Goal: Task Accomplishment & Management: Complete application form

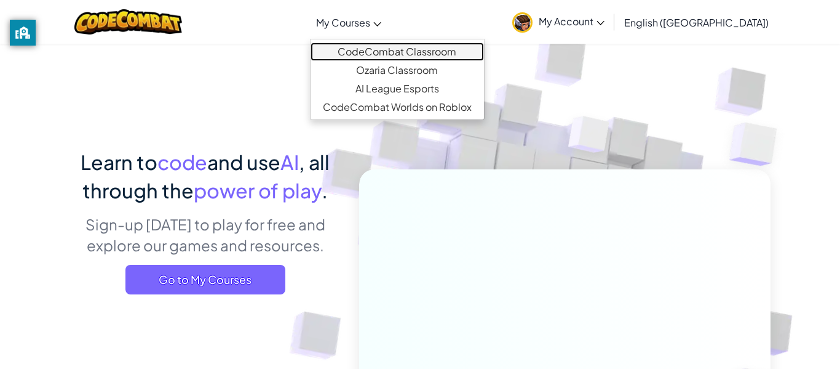
click at [437, 53] on link "CodeCombat Classroom" at bounding box center [398, 51] width 174 height 18
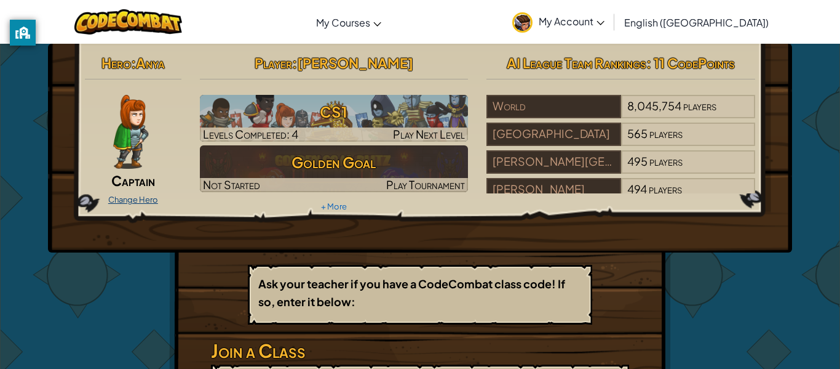
click at [149, 201] on link "Change Hero" at bounding box center [133, 199] width 50 height 10
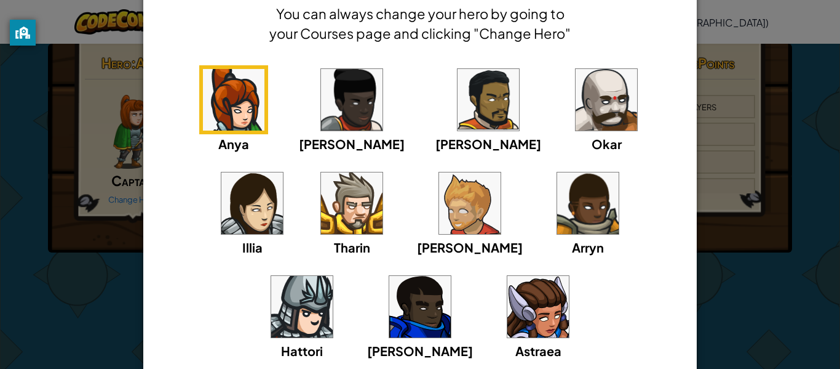
scroll to position [59, 0]
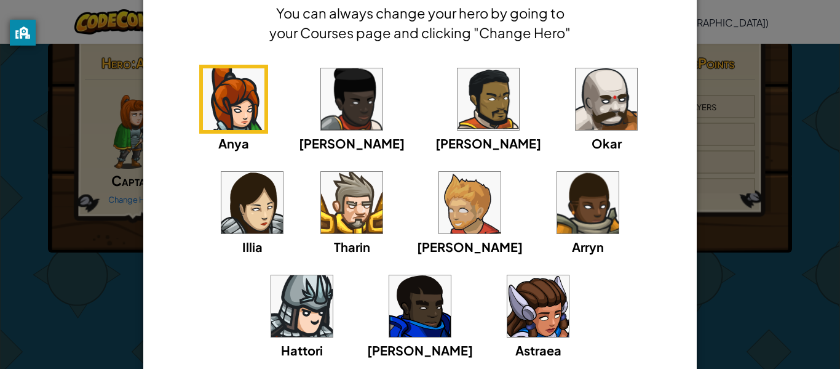
click at [508, 317] on img at bounding box center [539, 306] width 62 height 62
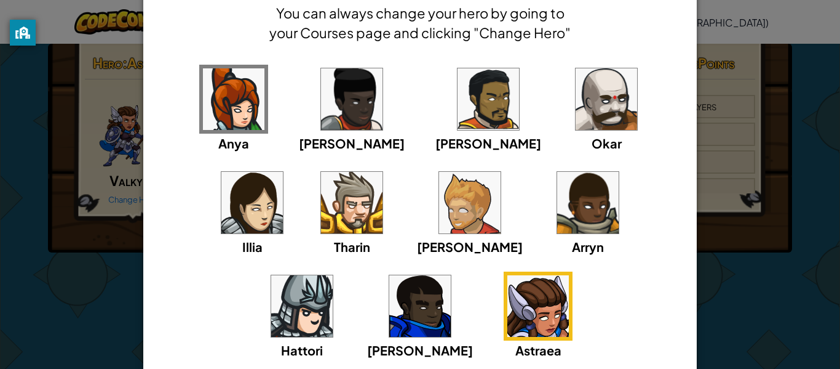
click at [762, 277] on div "× Select Your Hero You can always change your hero by going to your Courses pag…" at bounding box center [420, 184] width 840 height 369
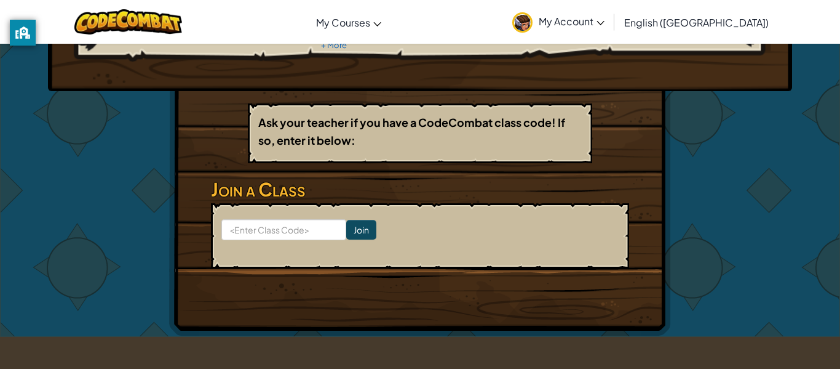
scroll to position [174, 0]
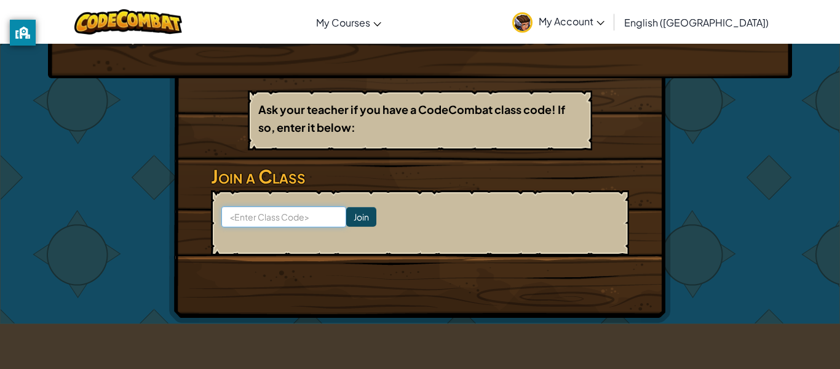
click at [293, 218] on input at bounding box center [283, 216] width 125 height 21
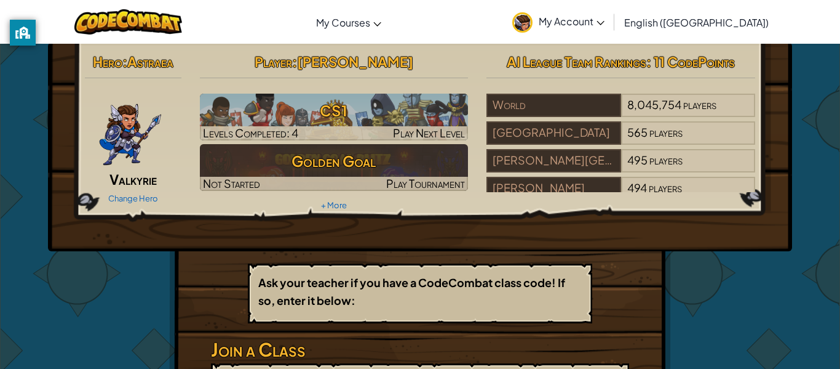
scroll to position [1, 0]
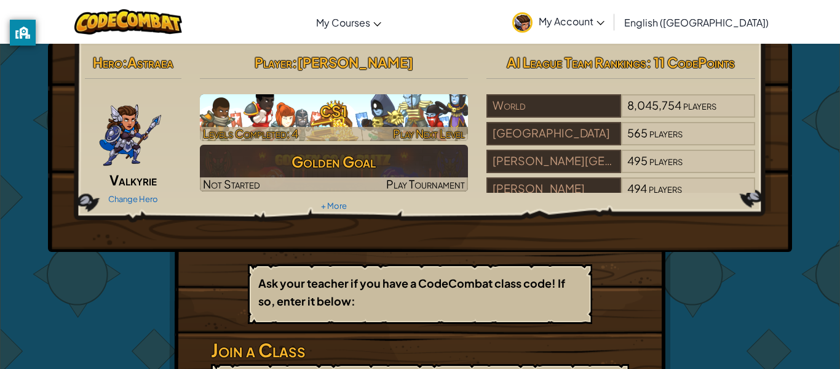
click at [321, 125] on img at bounding box center [334, 117] width 269 height 47
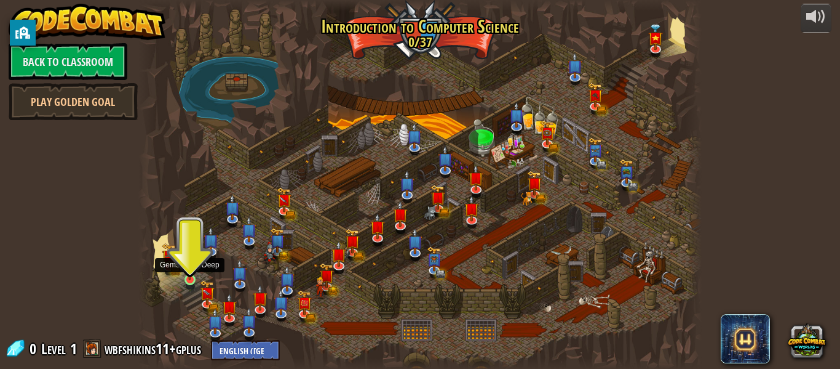
click at [190, 274] on img at bounding box center [189, 265] width 13 height 30
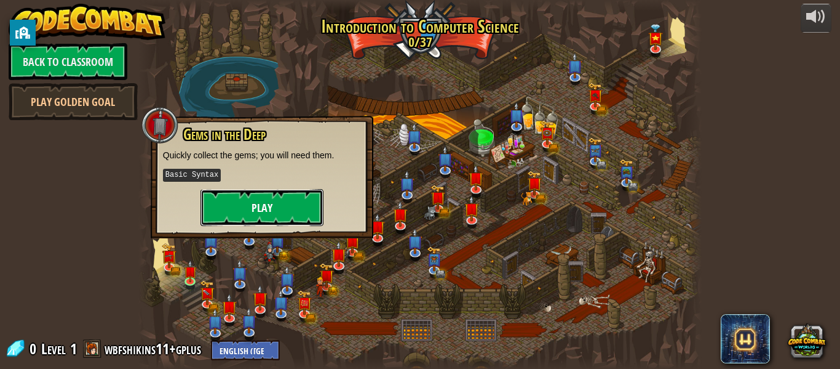
click at [247, 196] on button "Play" at bounding box center [262, 207] width 123 height 37
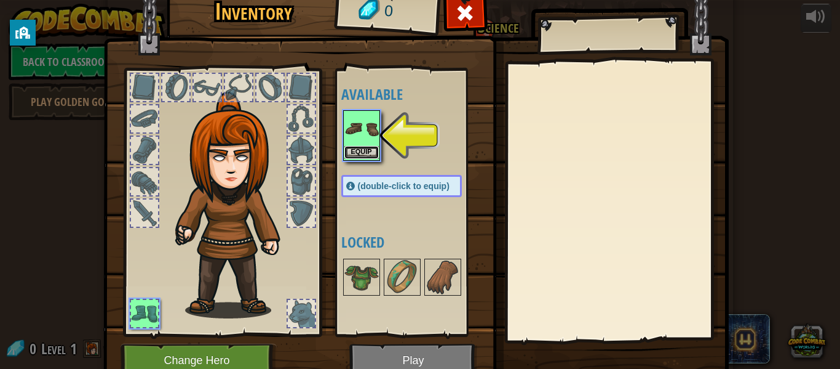
click at [364, 146] on button "Equip" at bounding box center [362, 152] width 34 height 13
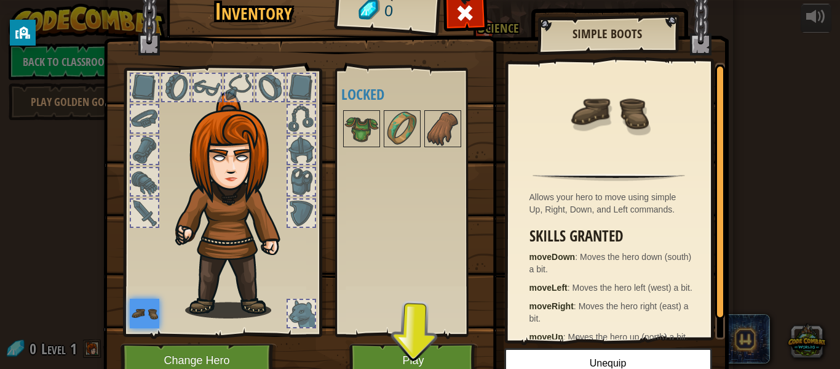
click at [220, 182] on img at bounding box center [236, 205] width 132 height 226
click at [457, 17] on span at bounding box center [465, 13] width 20 height 20
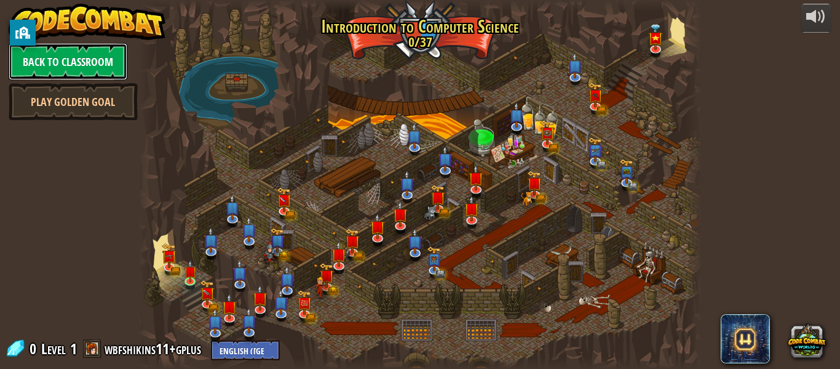
click at [95, 58] on link "Back to Classroom" at bounding box center [68, 61] width 119 height 37
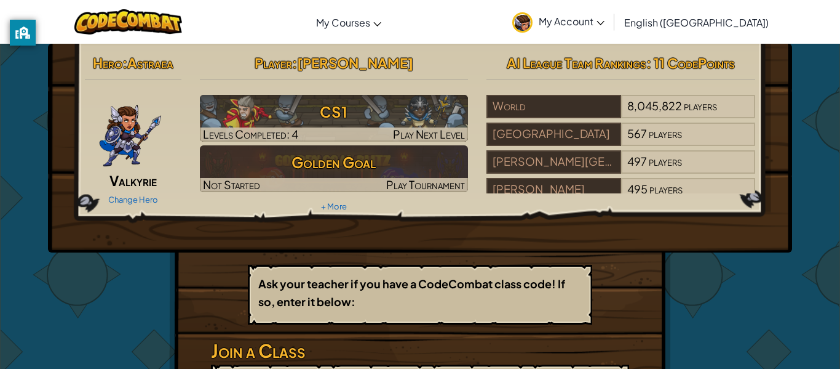
click at [135, 129] on img at bounding box center [130, 132] width 64 height 74
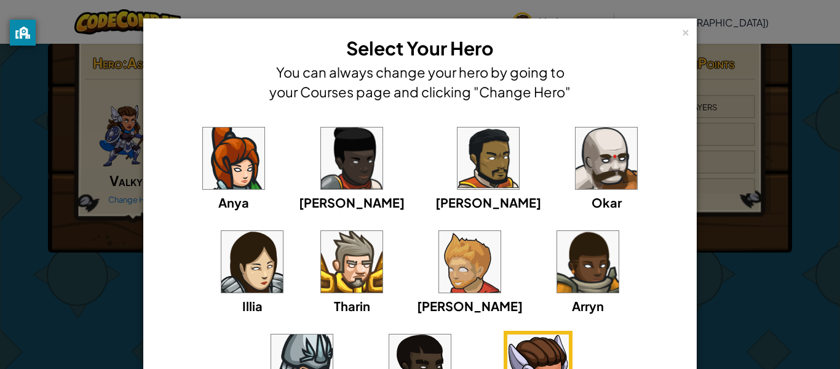
click at [508, 341] on img at bounding box center [539, 365] width 62 height 62
click at [687, 32] on div "×" at bounding box center [686, 30] width 9 height 13
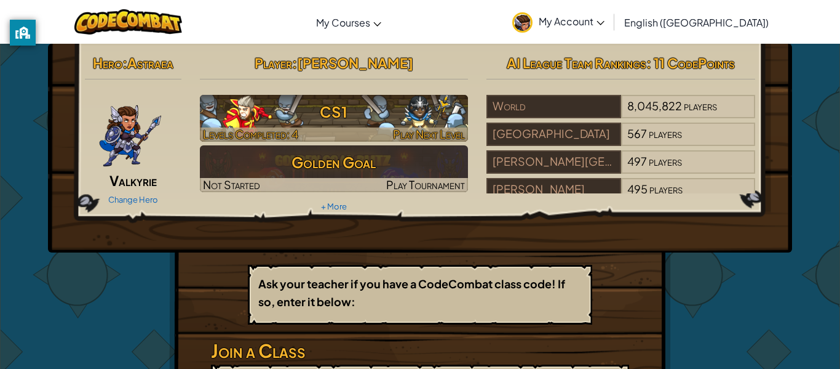
click at [301, 111] on h3 "CS1" at bounding box center [334, 112] width 269 height 28
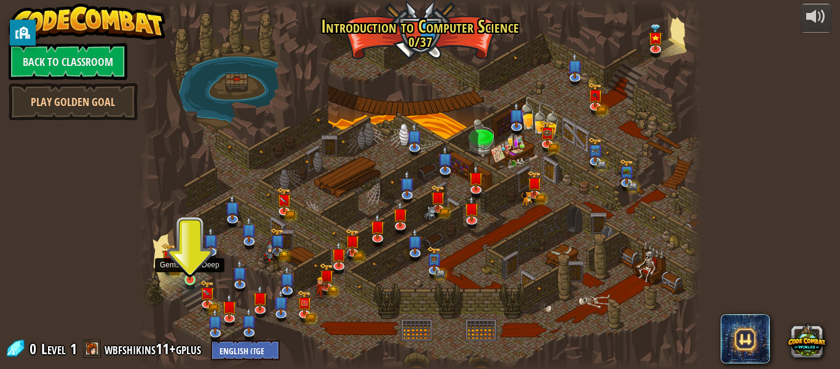
click at [190, 276] on img at bounding box center [189, 265] width 13 height 30
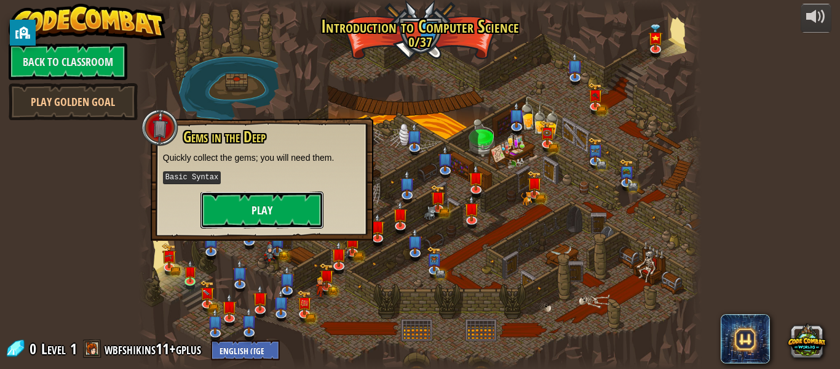
click at [272, 205] on button "Play" at bounding box center [262, 209] width 123 height 37
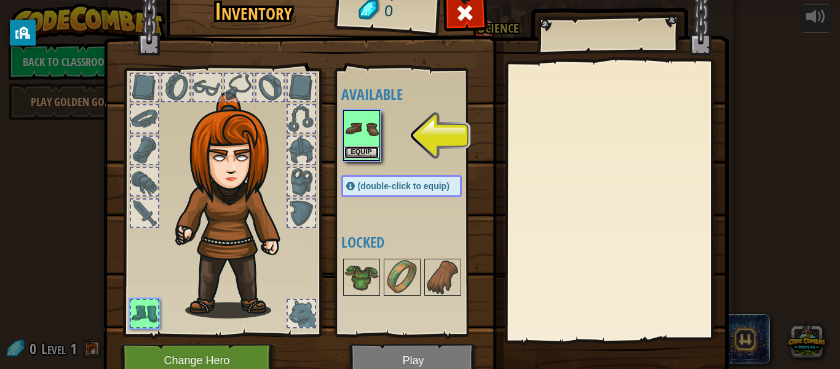
click at [369, 146] on button "Equip" at bounding box center [362, 152] width 34 height 13
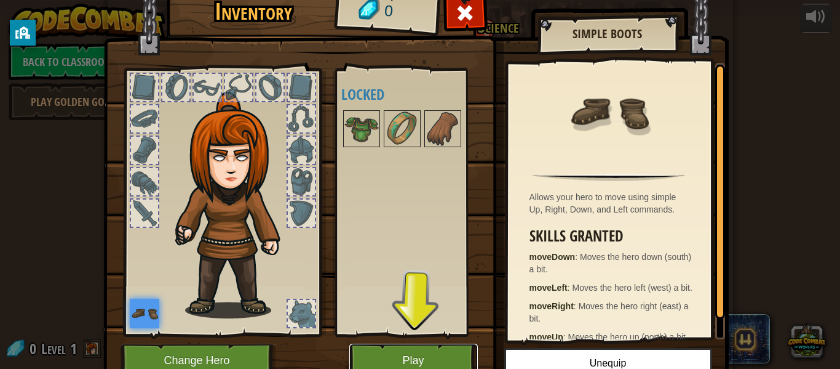
click at [381, 356] on button "Play" at bounding box center [413, 360] width 129 height 34
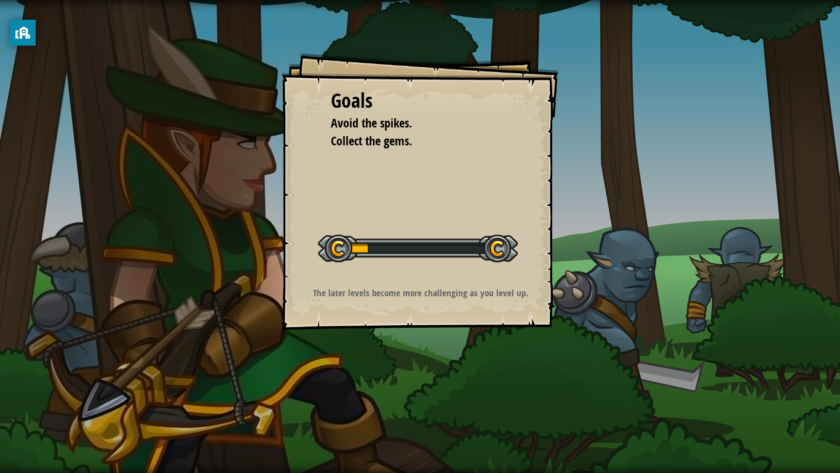
click at [431, 207] on div "Goals Avoid the spikes. Collect the gems. Start Level Error loading from server…" at bounding box center [420, 191] width 277 height 277
drag, startPoint x: 361, startPoint y: 247, endPoint x: 487, endPoint y: 246, distance: 126.1
click at [487, 246] on div at bounding box center [418, 248] width 200 height 28
click at [495, 251] on div at bounding box center [418, 248] width 200 height 28
click at [338, 277] on div "Goals Avoid the spikes. Collect the gems. Start Level Error loading from server…" at bounding box center [420, 191] width 277 height 277
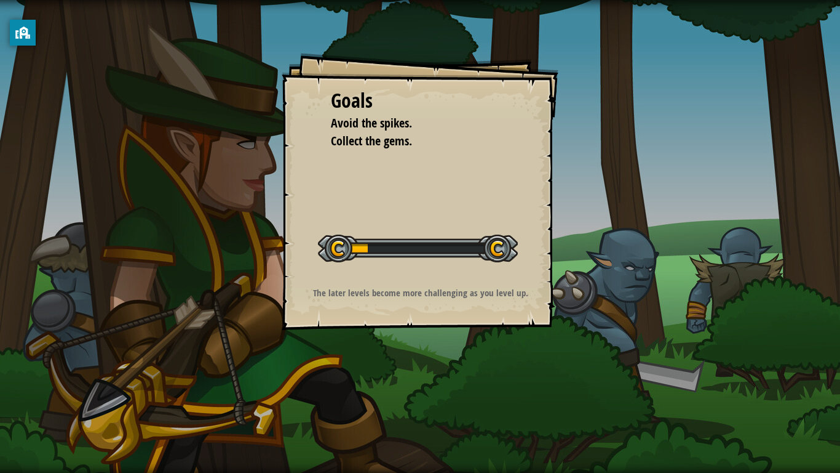
click at [365, 257] on div at bounding box center [418, 248] width 200 height 28
click at [363, 216] on div "Goals Avoid the spikes. Collect the gems. Start Level Error loading from server…" at bounding box center [420, 191] width 277 height 277
click at [366, 220] on div "Goals Avoid the spikes. Collect the gems. Start Level Error loading from server…" at bounding box center [420, 191] width 277 height 277
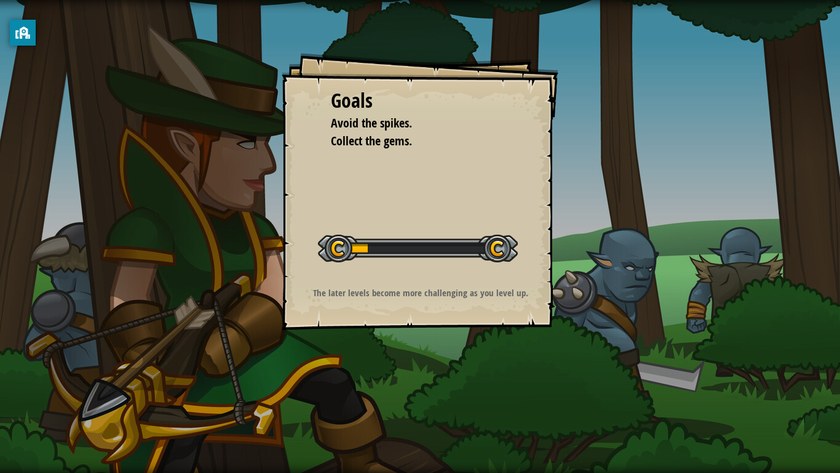
click at [366, 220] on div "Goals Avoid the spikes. Collect the gems. Start Level Error loading from server…" at bounding box center [420, 191] width 277 height 277
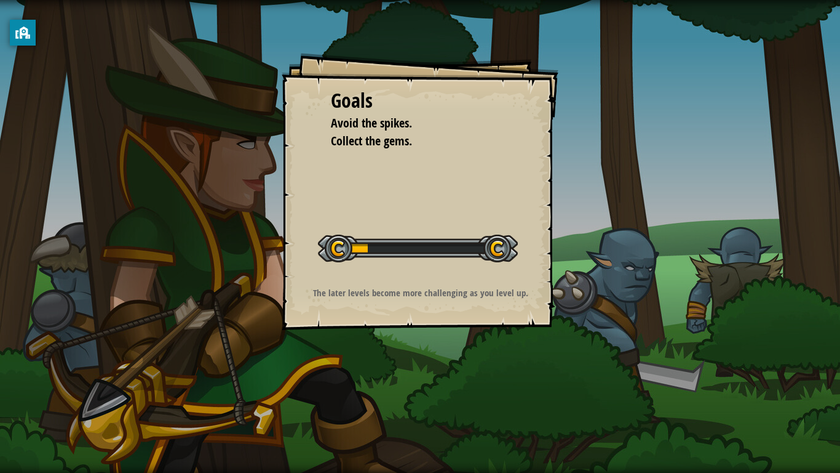
click at [366, 220] on div "Goals Avoid the spikes. Collect the gems. Start Level Error loading from server…" at bounding box center [420, 191] width 277 height 277
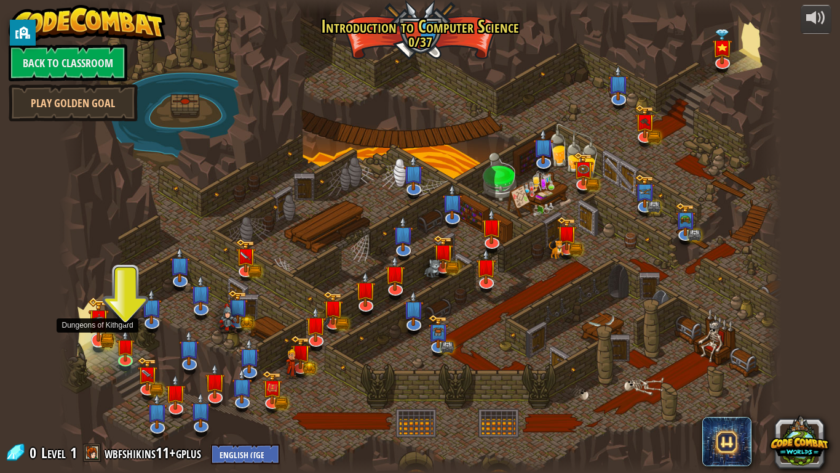
click at [94, 339] on img at bounding box center [98, 319] width 20 height 45
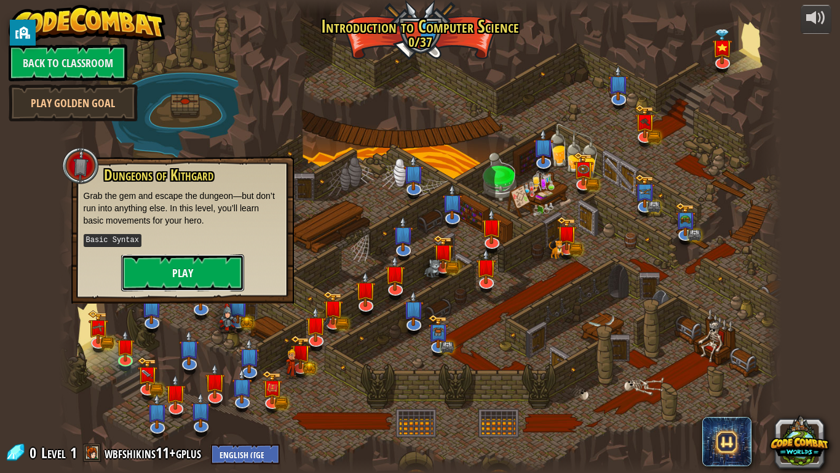
click at [158, 271] on button "Play" at bounding box center [182, 272] width 123 height 37
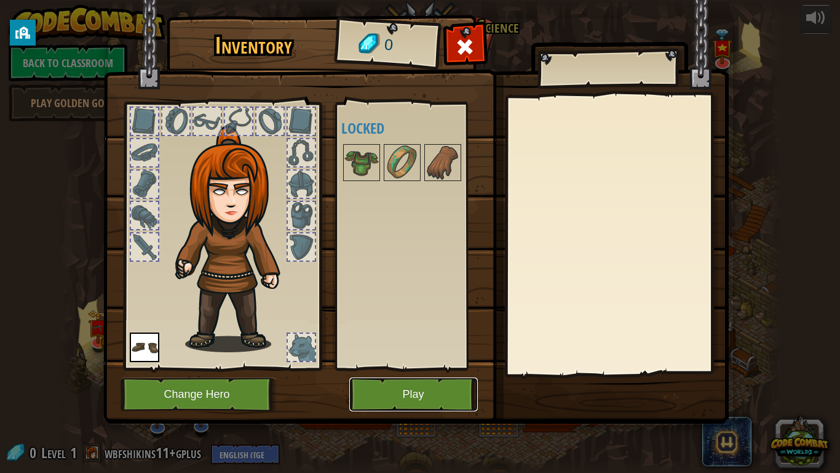
click at [385, 368] on button "Play" at bounding box center [413, 394] width 129 height 34
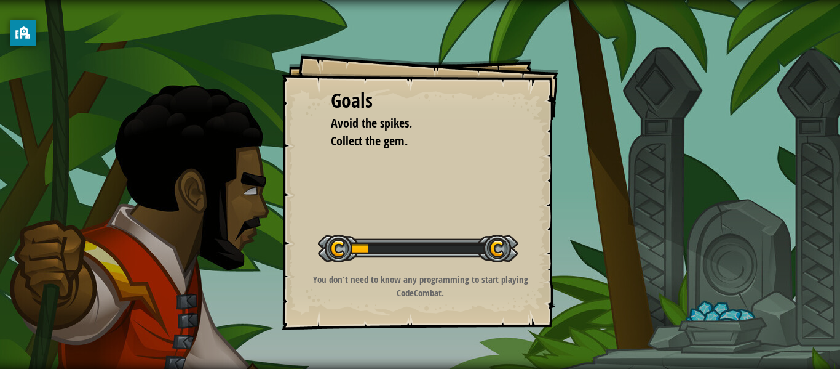
click at [380, 199] on div "Goals Avoid the spikes. Collect the gem. Start Level Error loading from server.…" at bounding box center [420, 191] width 277 height 277
click at [370, 151] on div "Goals Avoid the spikes. Collect the gem. Start Level Error loading from server.…" at bounding box center [420, 191] width 277 height 277
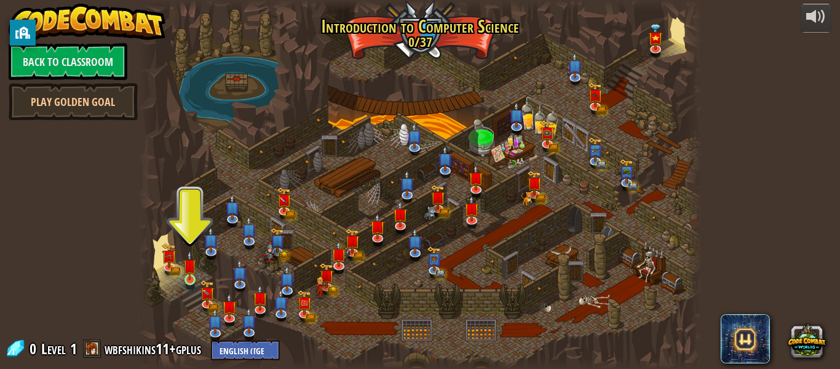
click at [196, 271] on img at bounding box center [189, 265] width 13 height 30
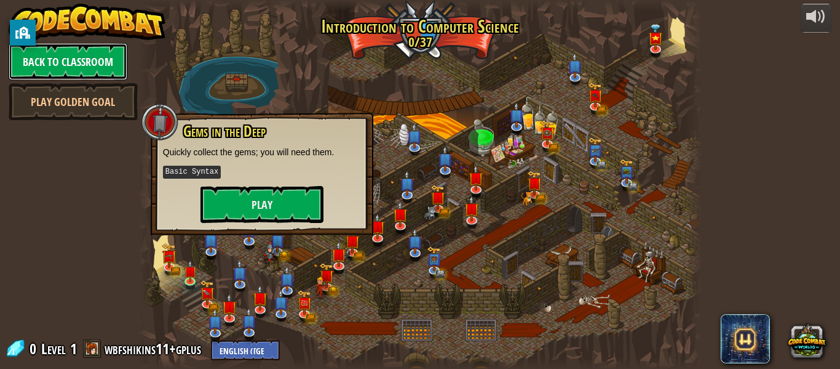
click at [84, 62] on link "Back to Classroom" at bounding box center [68, 61] width 119 height 37
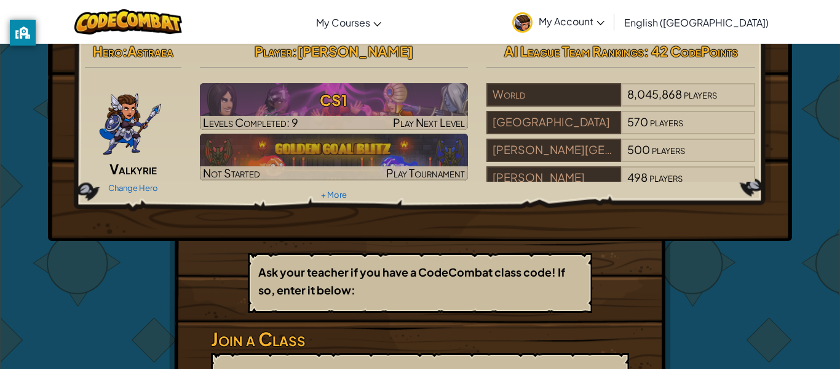
scroll to position [12, 0]
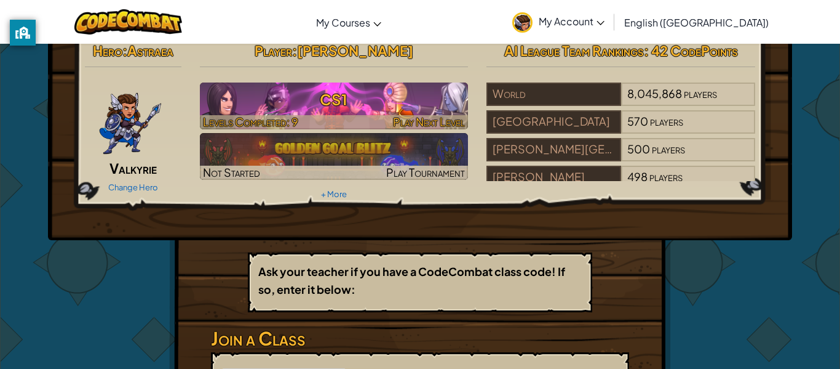
click at [450, 123] on span "Play Next Level" at bounding box center [429, 121] width 72 height 14
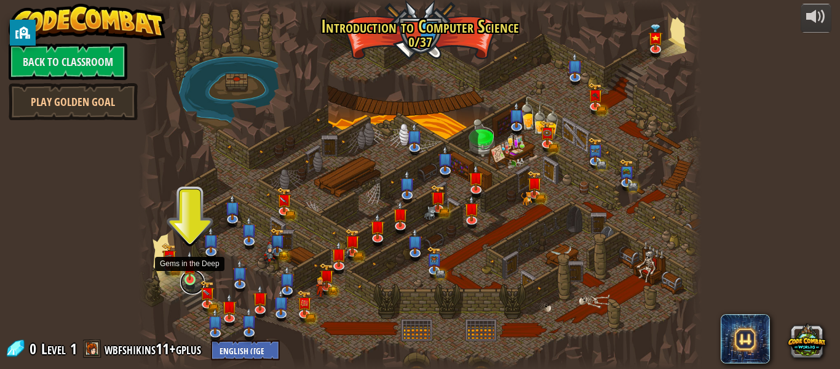
click at [188, 281] on link at bounding box center [192, 281] width 25 height 25
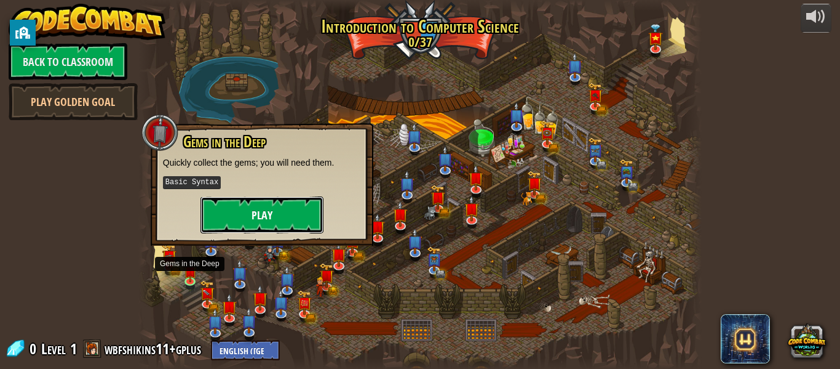
click at [226, 220] on button "Play" at bounding box center [262, 214] width 123 height 37
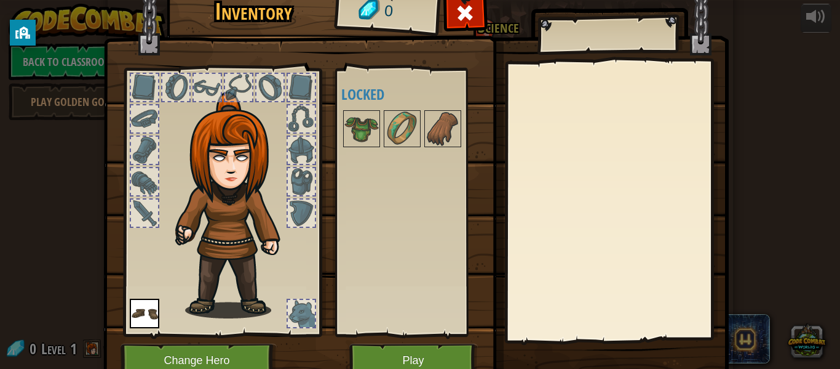
click at [65, 69] on div "Inventory 0 Available Equip (double-click to equip) Locked Equip Unequip Subscr…" at bounding box center [420, 184] width 840 height 369
click at [465, 17] on span at bounding box center [465, 13] width 20 height 20
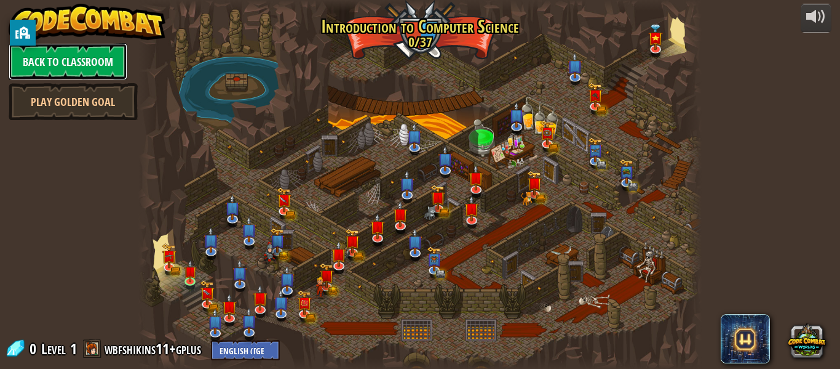
click at [108, 56] on link "Back to Classroom" at bounding box center [68, 61] width 119 height 37
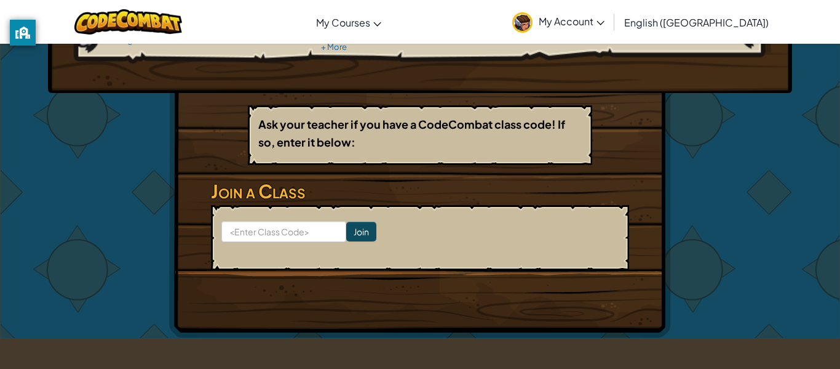
scroll to position [160, 0]
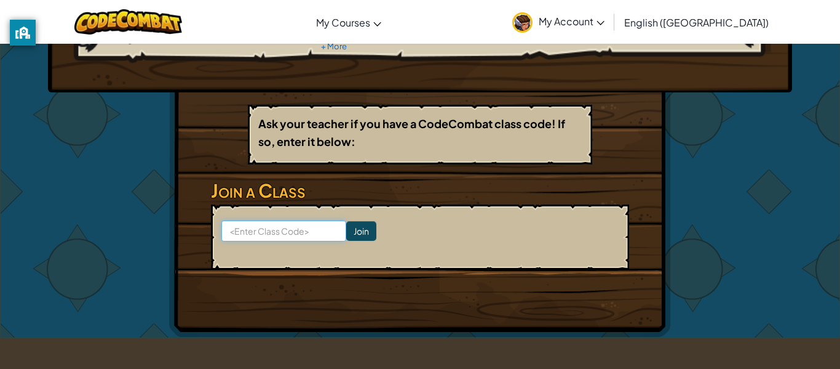
click at [292, 236] on input at bounding box center [283, 230] width 125 height 21
type input "CrashGateBuilt"
click at [354, 234] on input "Join" at bounding box center [361, 231] width 30 height 20
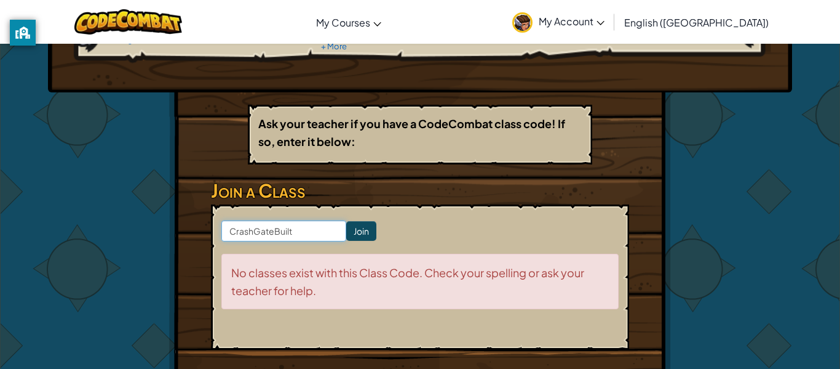
drag, startPoint x: 301, startPoint y: 238, endPoint x: 232, endPoint y: 238, distance: 68.9
click at [232, 238] on input "CrashGateBuilt" at bounding box center [283, 230] width 125 height 21
click at [325, 237] on input "CrashGateBuilt" at bounding box center [283, 230] width 125 height 21
type input "C"
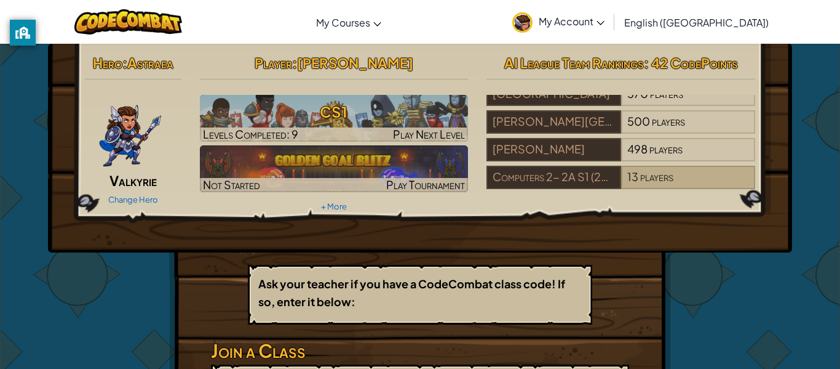
scroll to position [0, 0]
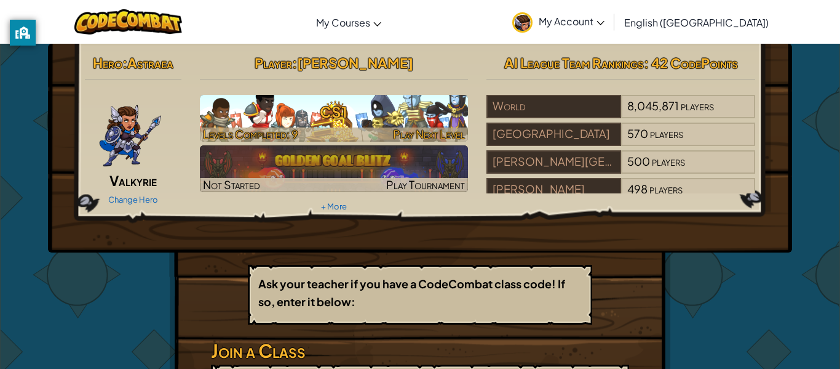
click at [407, 103] on h3 "CS1" at bounding box center [334, 112] width 269 height 28
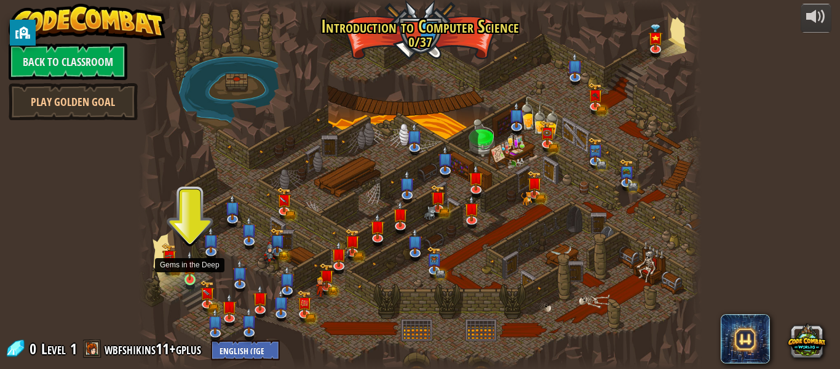
click at [186, 274] on img at bounding box center [189, 265] width 13 height 30
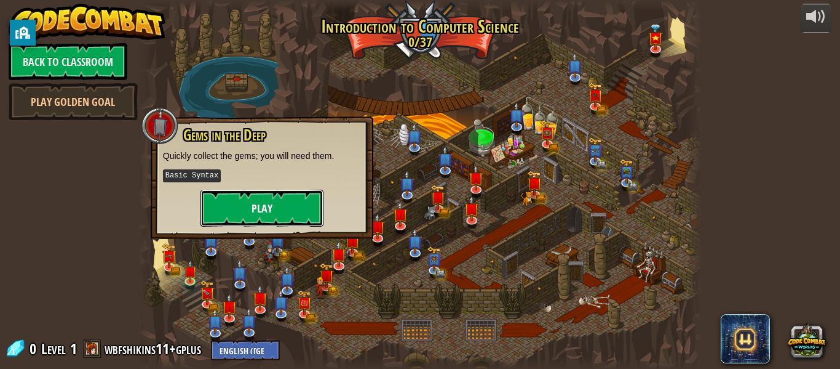
click at [298, 201] on button "Play" at bounding box center [262, 207] width 123 height 37
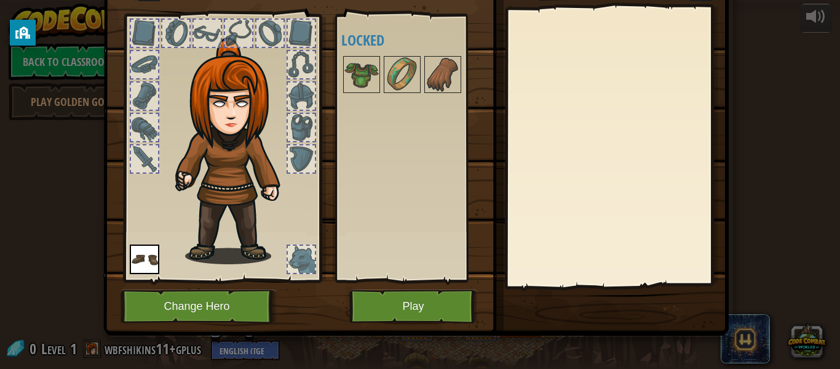
scroll to position [56, 0]
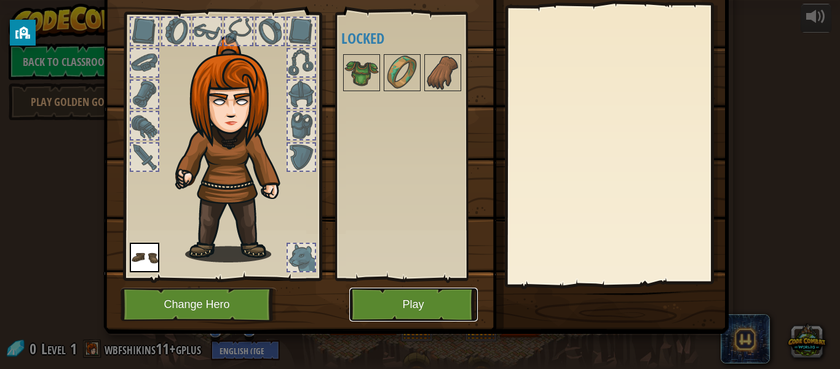
click at [462, 294] on button "Play" at bounding box center [413, 304] width 129 height 34
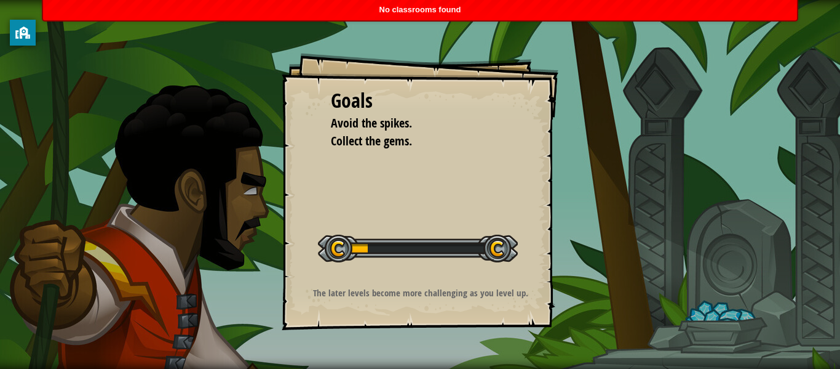
click at [445, 241] on div at bounding box center [418, 248] width 200 height 28
